Goal: Connect with others: Connect with others

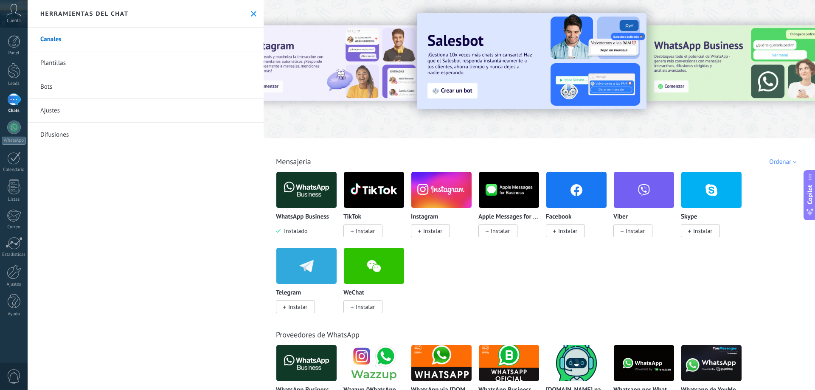
click at [9, 98] on div at bounding box center [14, 99] width 14 height 12
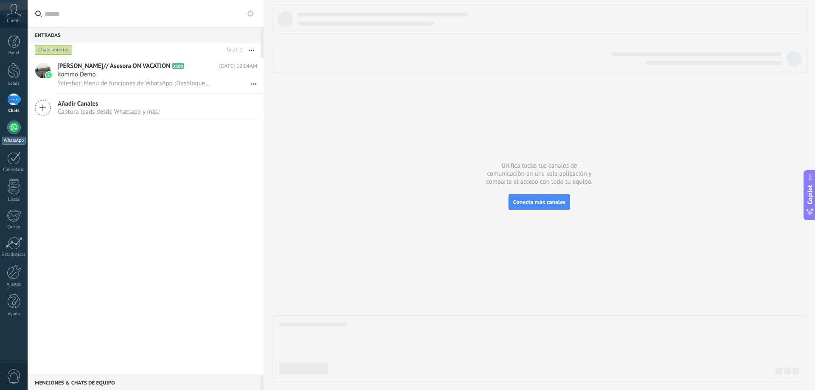
click at [19, 126] on div at bounding box center [14, 128] width 14 height 14
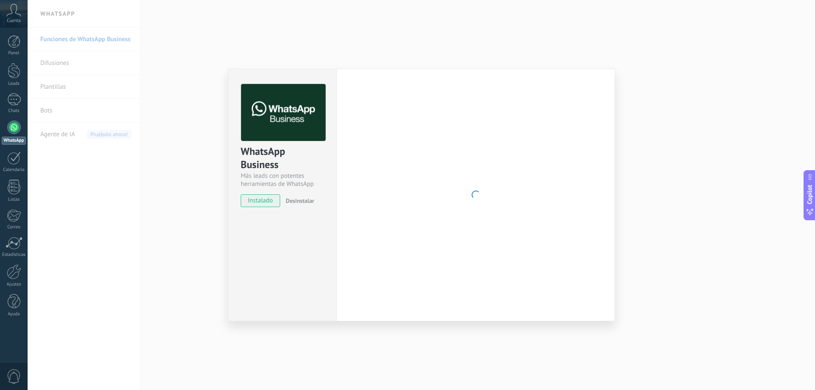
click at [267, 202] on span "instalado" at bounding box center [260, 200] width 39 height 13
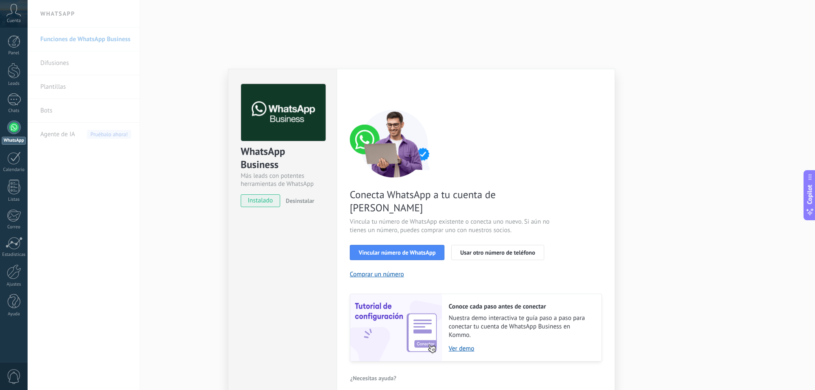
click at [408, 231] on div "Conecta WhatsApp a tu cuenta de Kommo Vincula tu número de WhatsApp existente o…" at bounding box center [476, 236] width 252 height 252
click at [401, 250] on span "Vincular número de WhatsApp" at bounding box center [397, 253] width 77 height 6
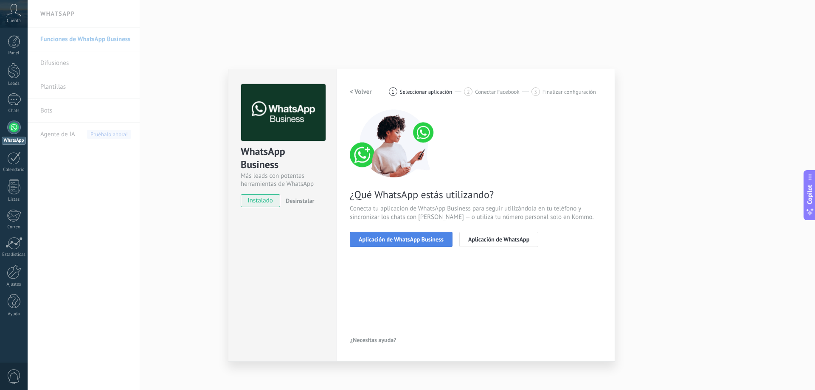
click at [402, 242] on span "Aplicación de WhatsApp Business" at bounding box center [401, 239] width 85 height 6
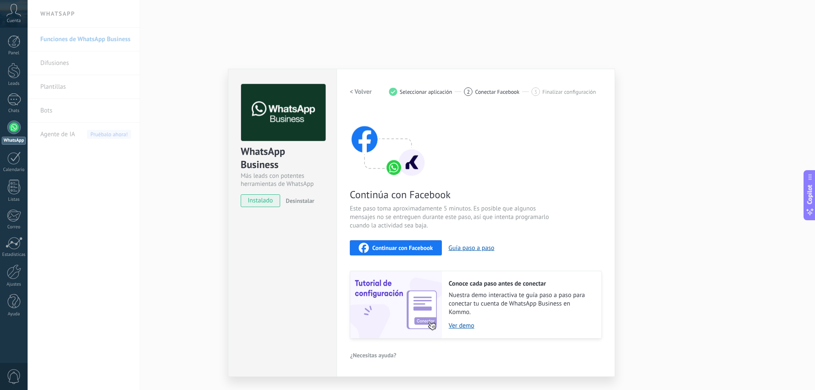
click at [410, 250] on span "Continuar con Facebook" at bounding box center [402, 248] width 61 height 6
